Goal: Task Accomplishment & Management: Complete application form

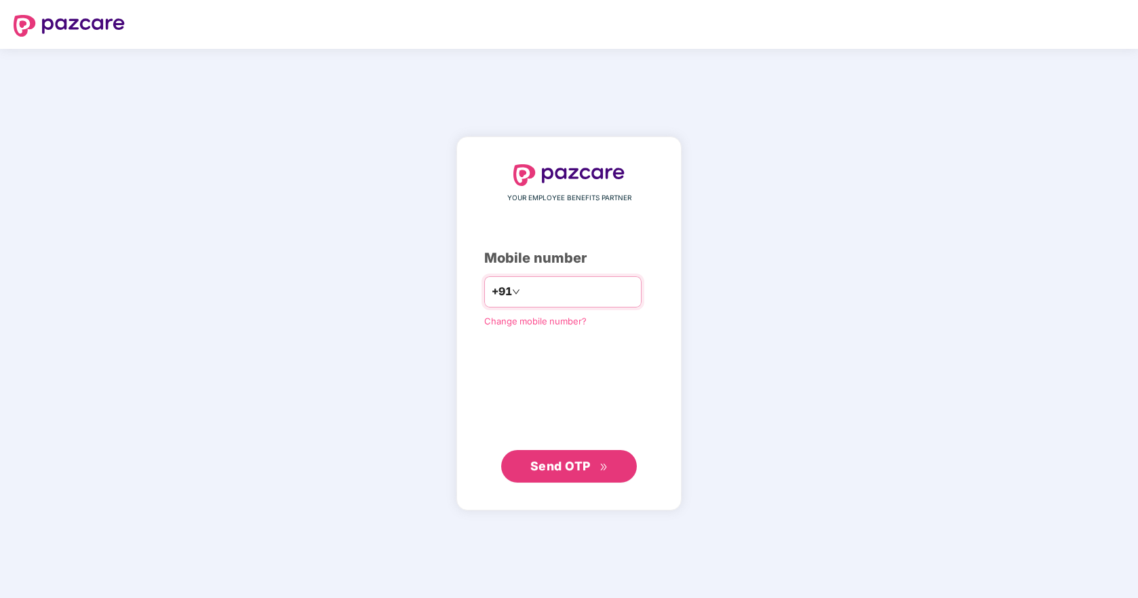
click at [553, 296] on input "number" at bounding box center [578, 292] width 111 height 22
type input "**********"
click at [556, 459] on span "Send OTP" at bounding box center [561, 465] width 60 height 14
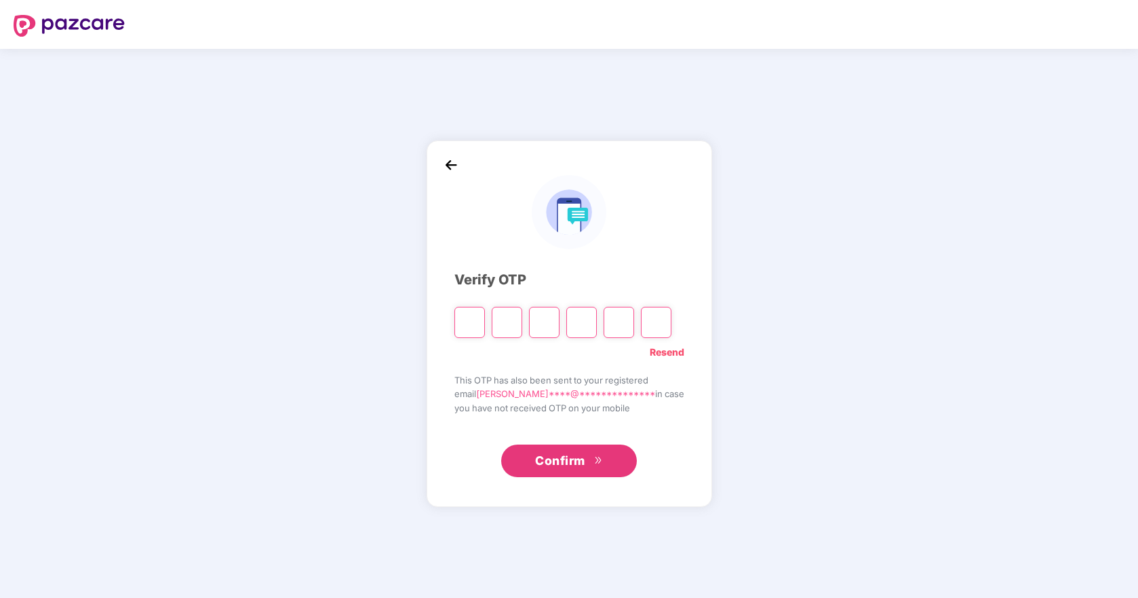
click at [478, 326] on input "Please enter verification code. Digit 1" at bounding box center [470, 322] width 31 height 31
type input "*"
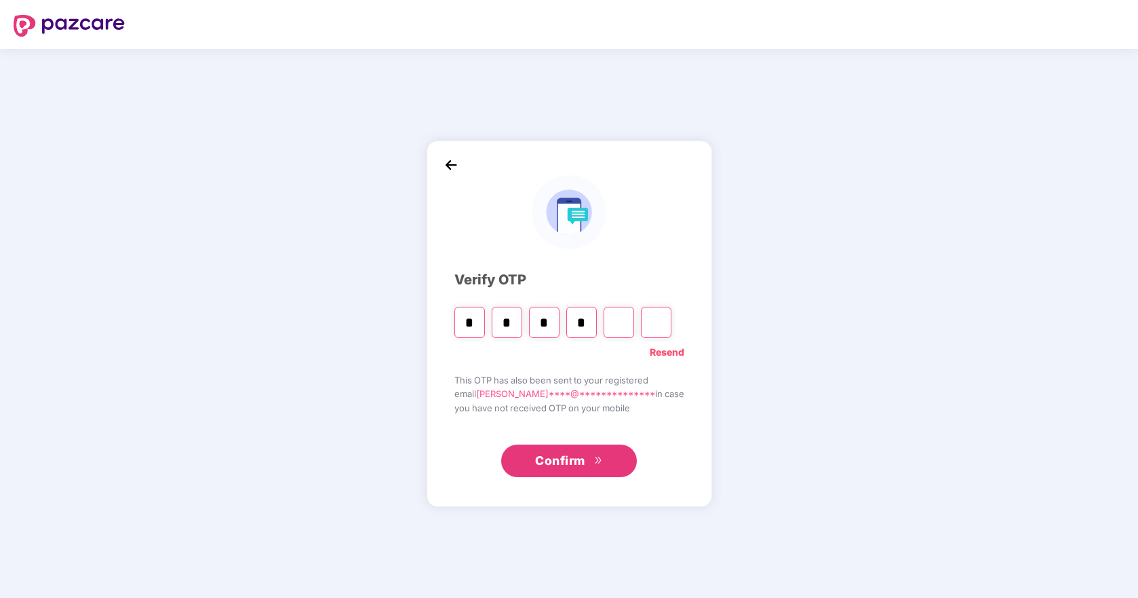
type input "*"
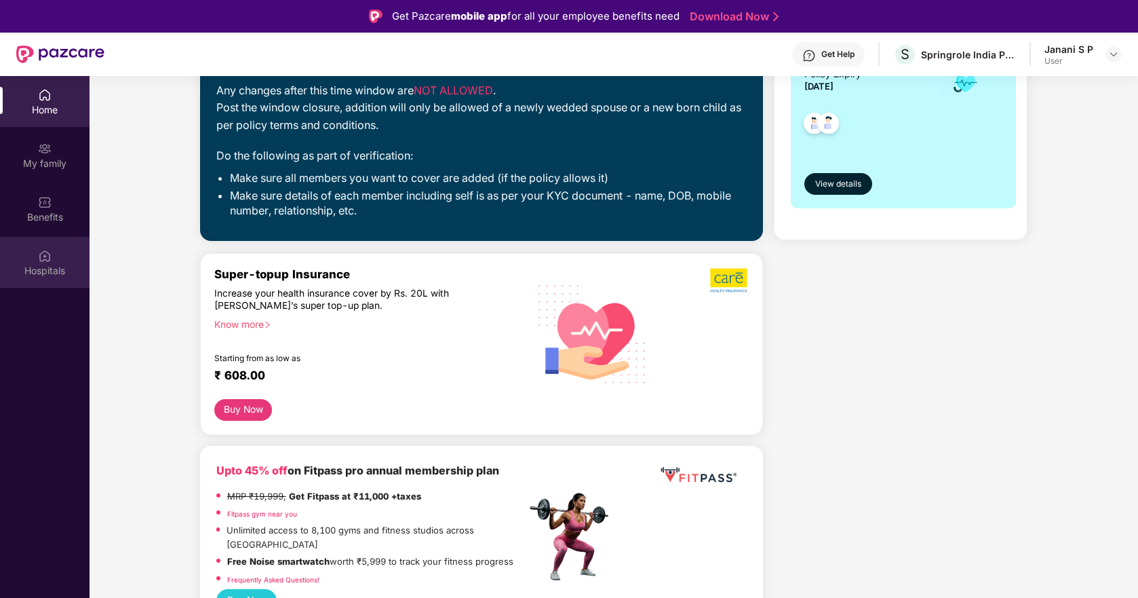
scroll to position [136, 0]
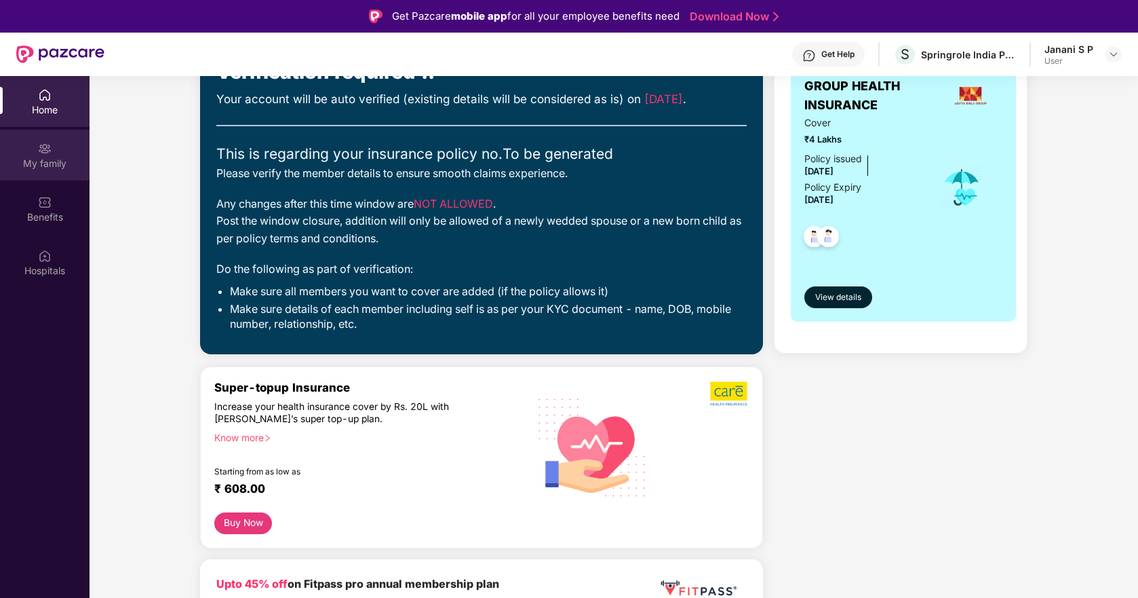
click at [59, 163] on div "My family" at bounding box center [45, 164] width 90 height 14
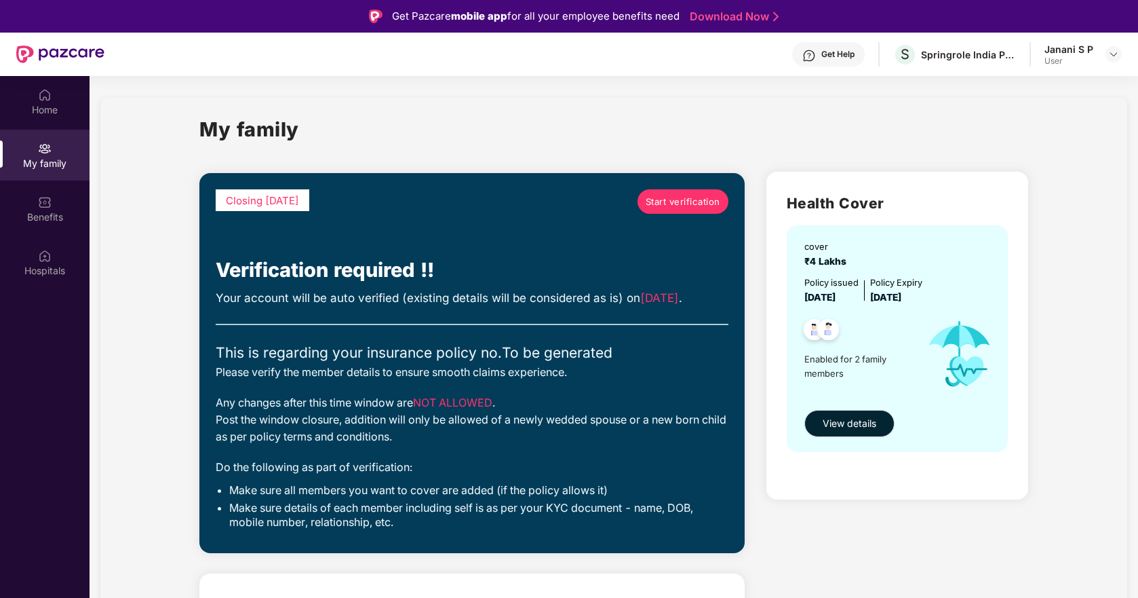
click at [678, 195] on span "Start verification" at bounding box center [683, 202] width 75 height 14
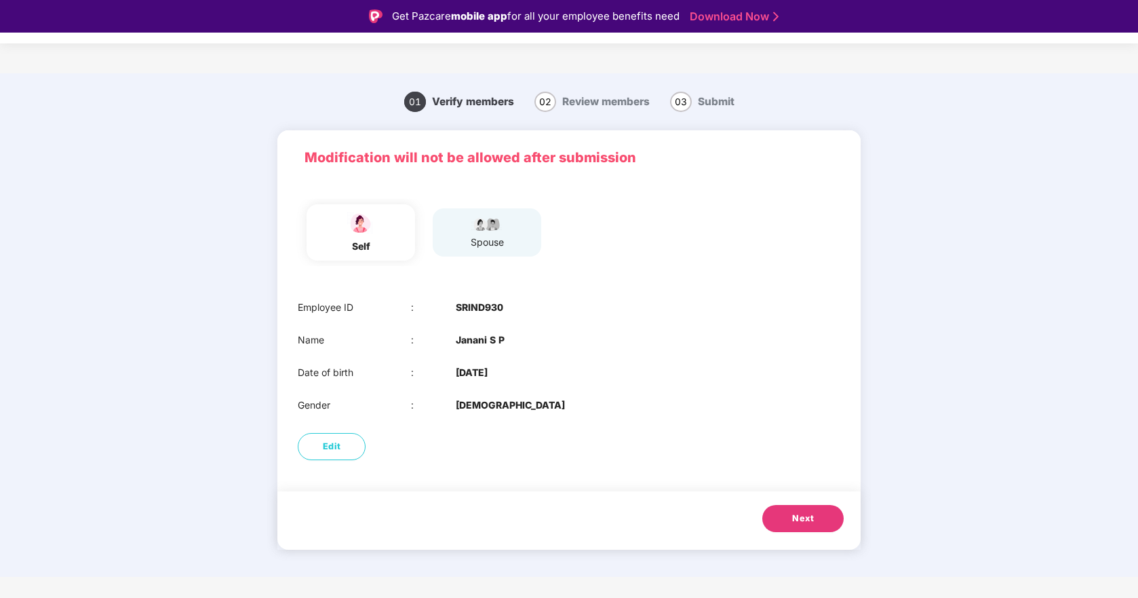
click at [811, 520] on span "Next" at bounding box center [803, 519] width 22 height 14
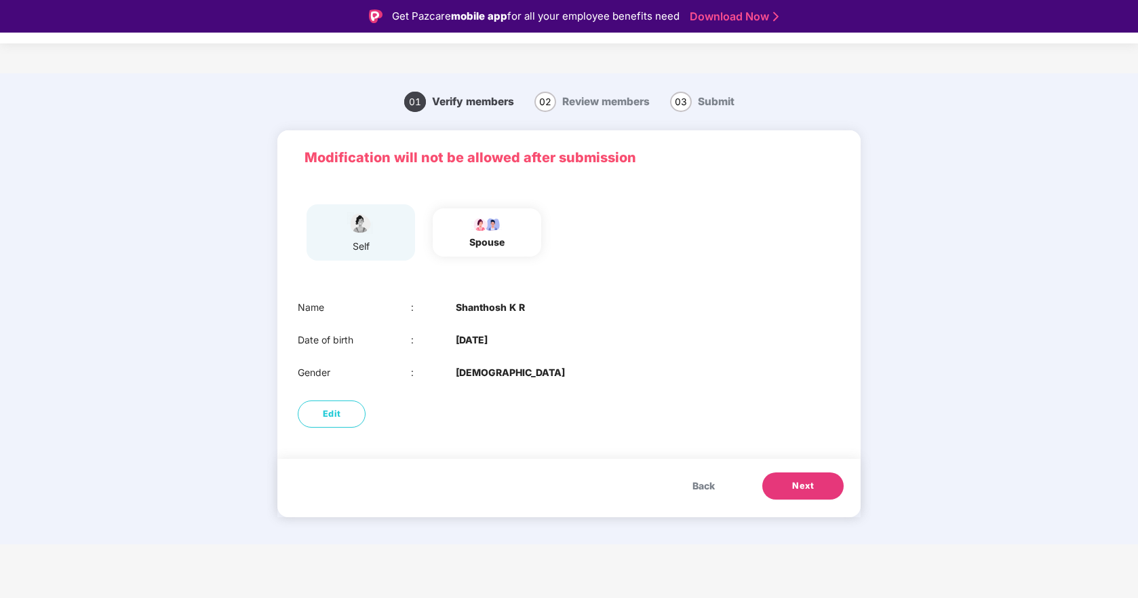
scroll to position [33, 0]
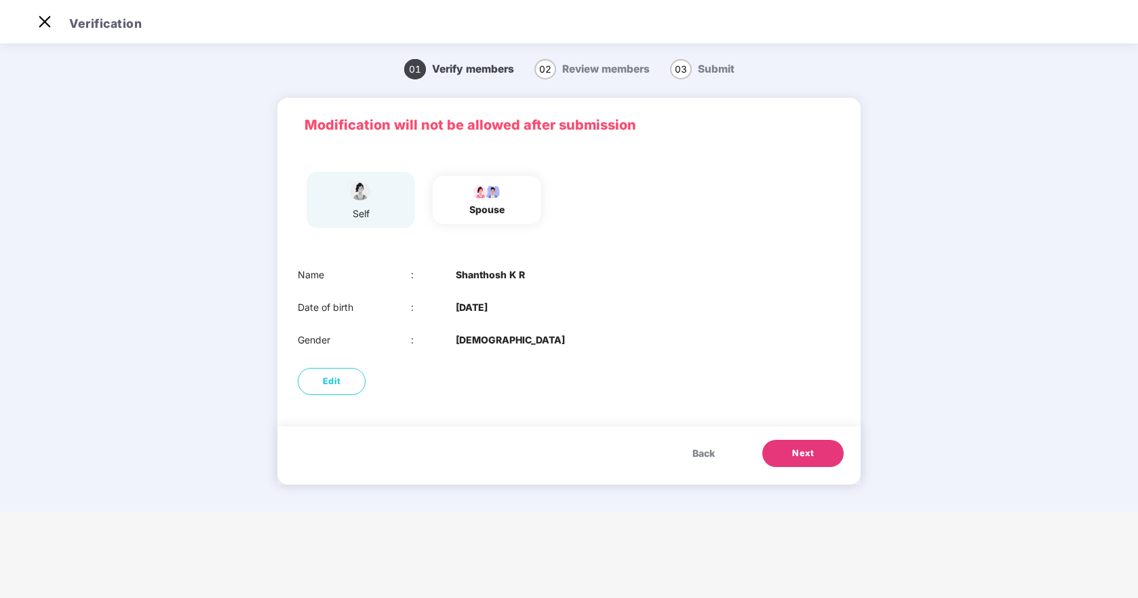
click at [811, 446] on span "Next" at bounding box center [803, 453] width 22 height 14
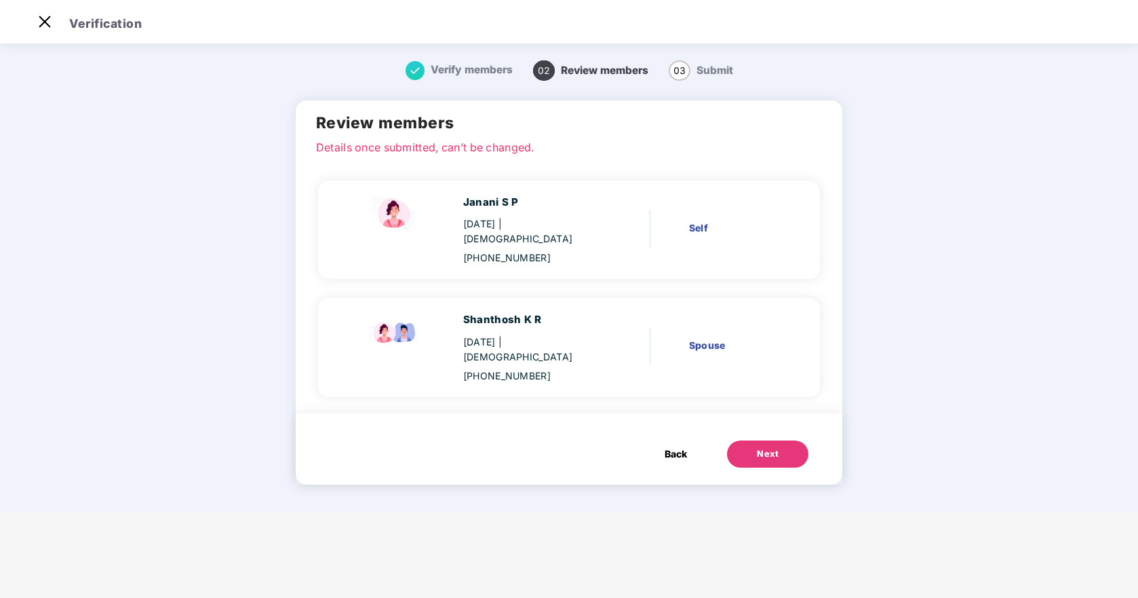
click at [769, 447] on div "Next" at bounding box center [768, 454] width 22 height 14
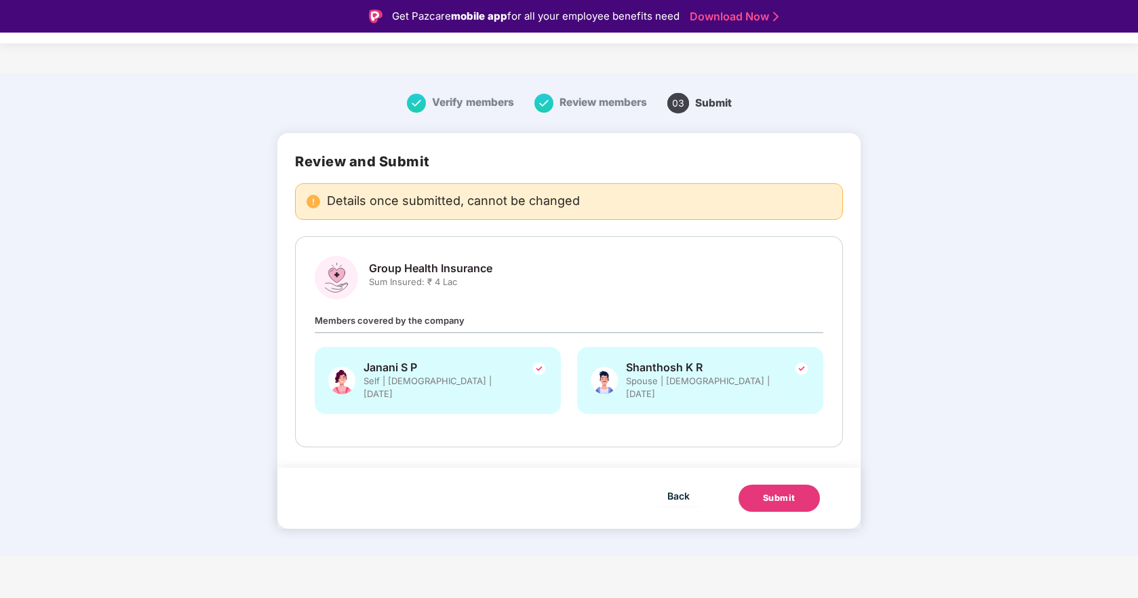
click at [788, 492] on button "Submit" at bounding box center [779, 497] width 81 height 27
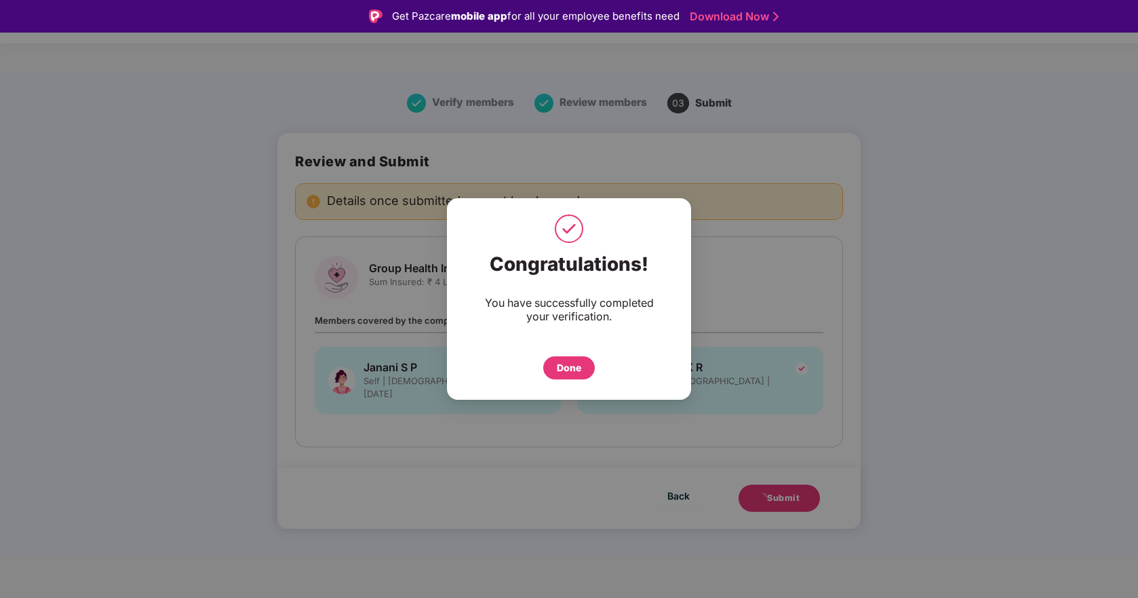
click at [576, 363] on div "Done" at bounding box center [569, 367] width 24 height 15
